Goal: Task Accomplishment & Management: Use online tool/utility

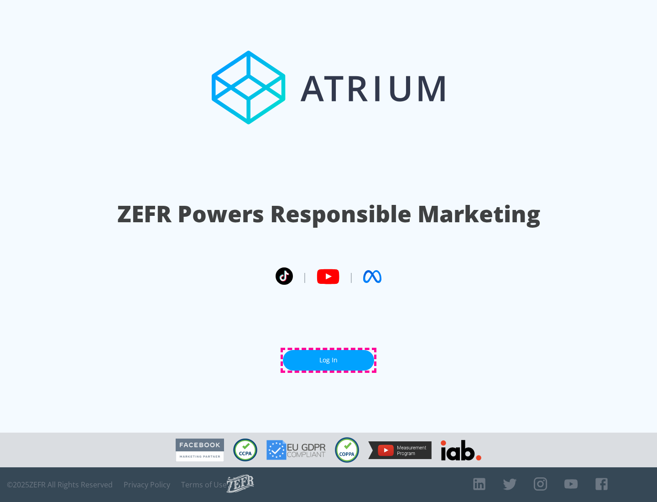
click at [328, 360] on link "Log In" at bounding box center [328, 360] width 91 height 21
